Goal: Use online tool/utility: Utilize a website feature to perform a specific function

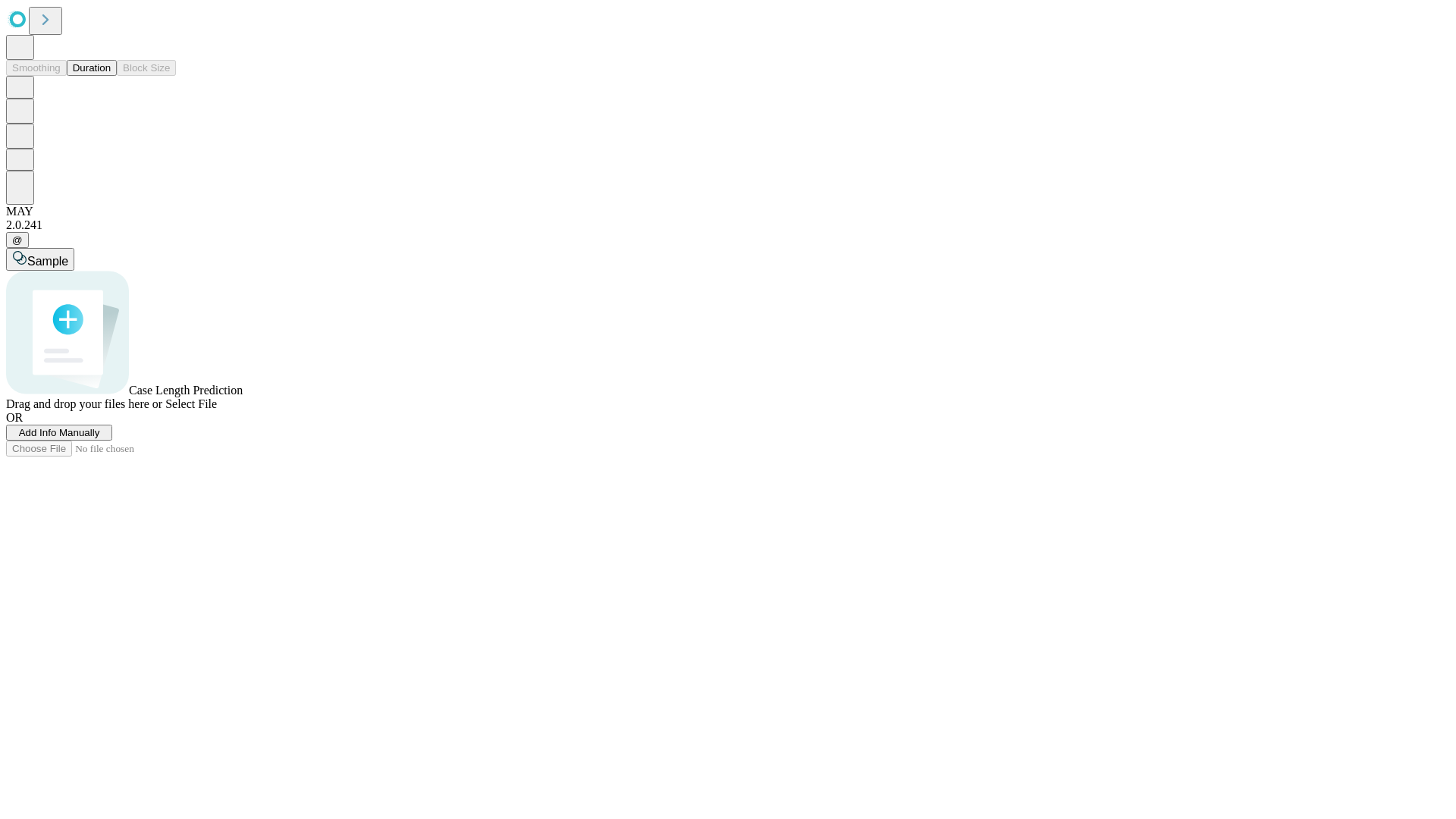
click at [217, 410] on span "Select File" at bounding box center [191, 403] width 52 height 13
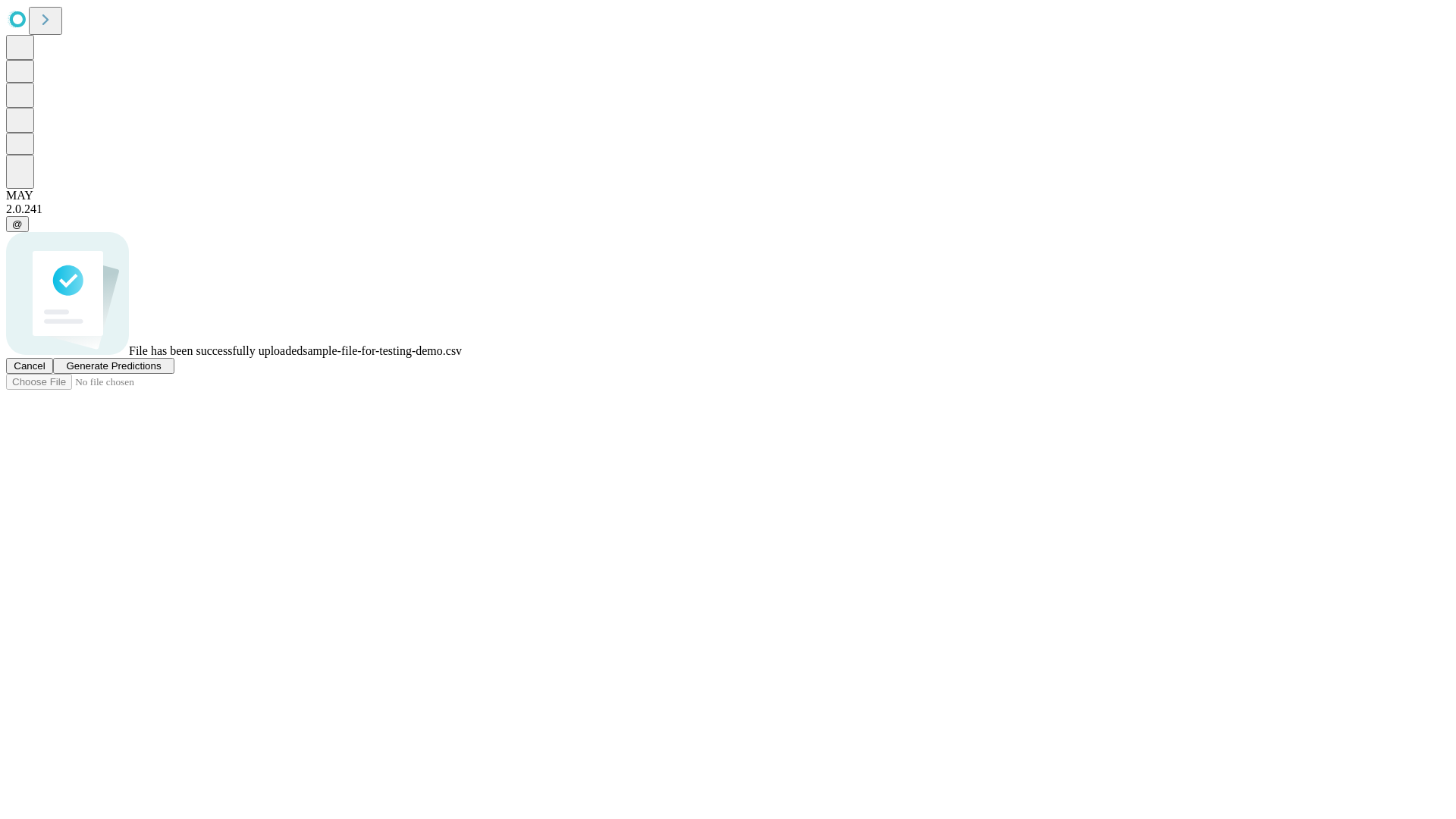
click at [161, 372] on span "Generate Predictions" at bounding box center [113, 365] width 94 height 12
